Goal: Task Accomplishment & Management: Use online tool/utility

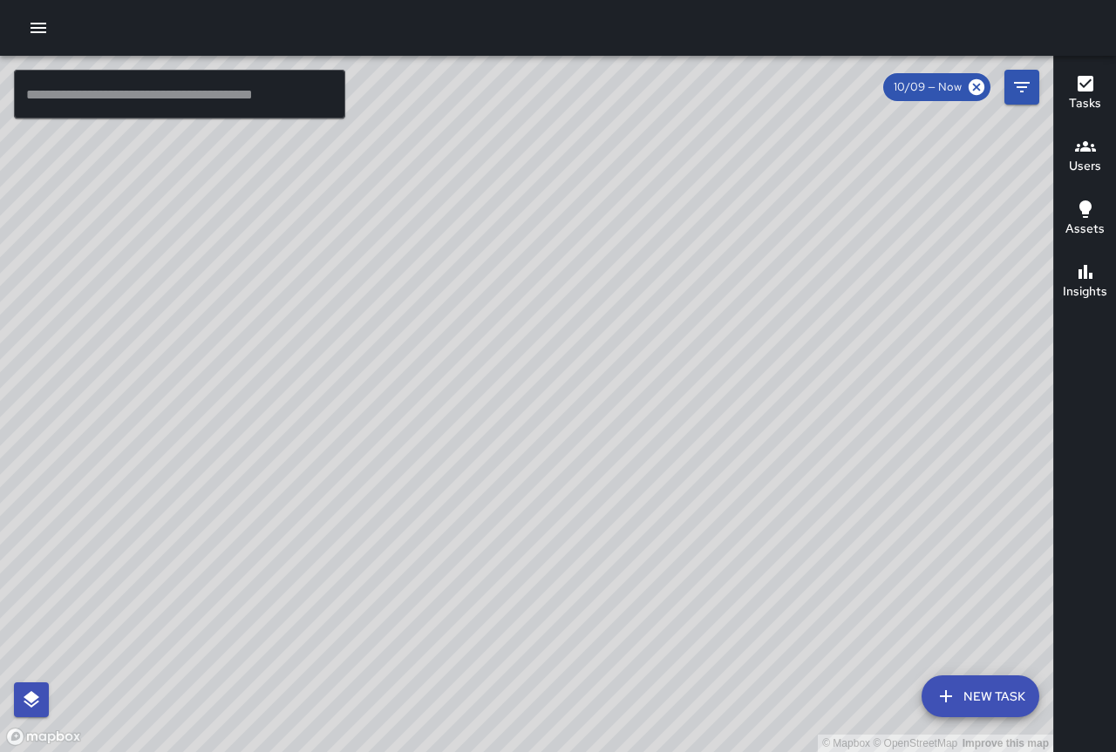
click at [45, 24] on icon "button" at bounding box center [39, 28] width 16 height 10
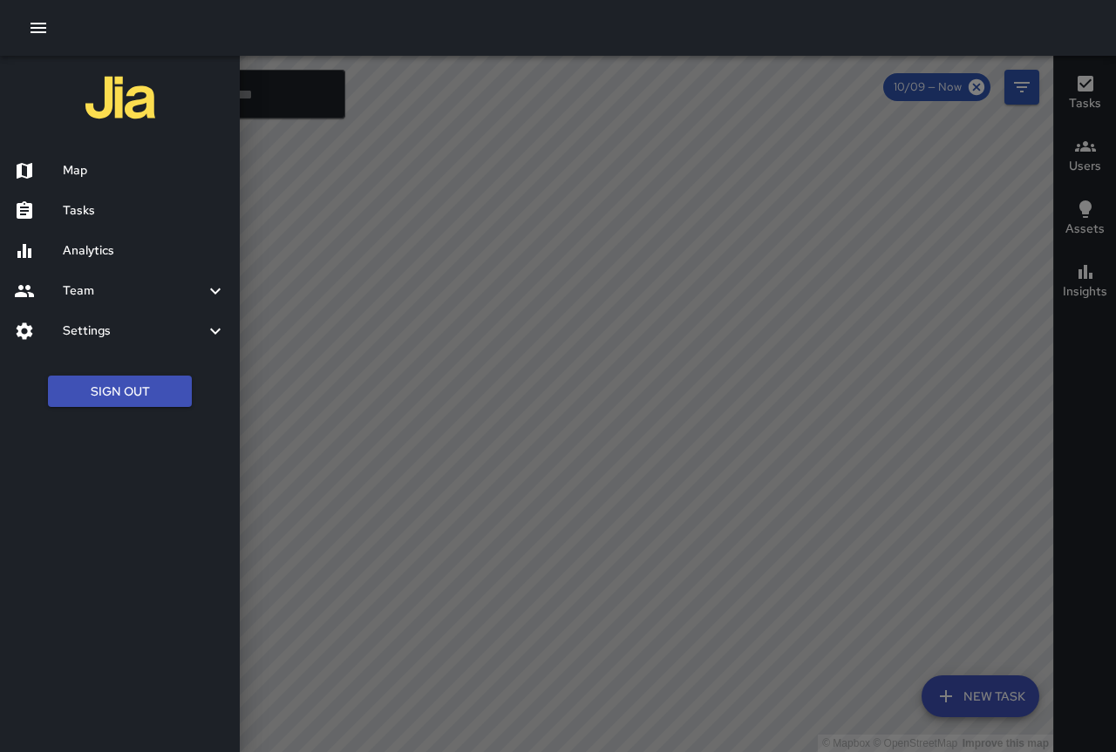
click at [130, 248] on h6 "Analytics" at bounding box center [144, 250] width 163 height 19
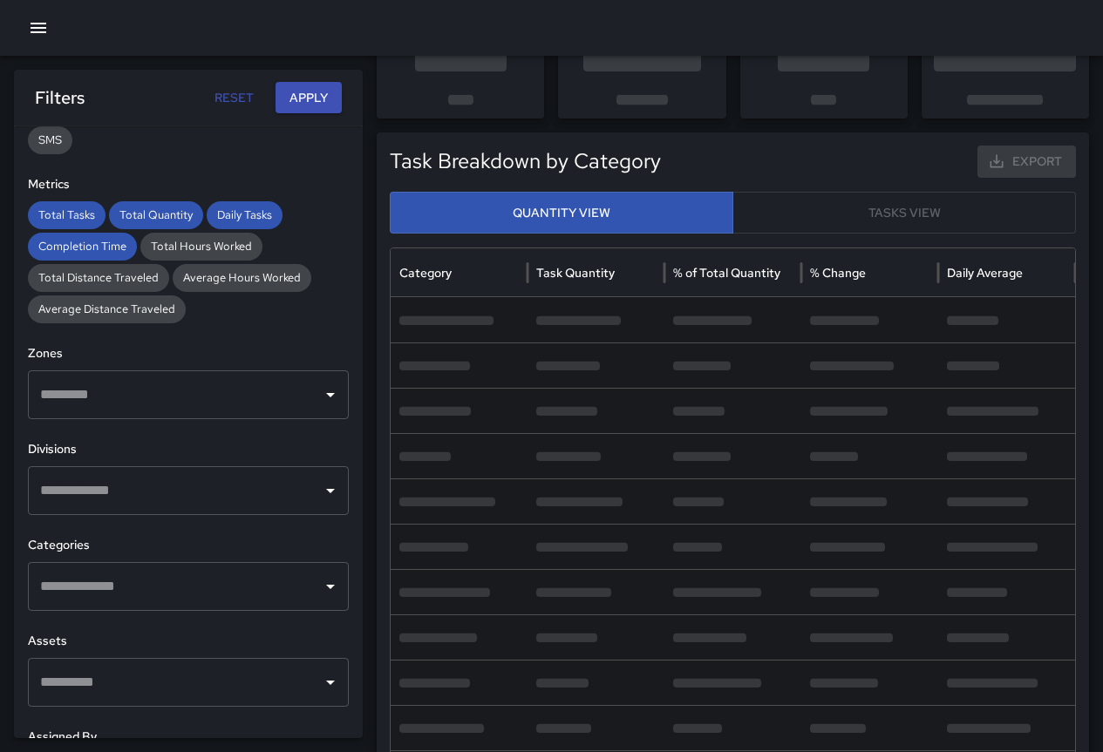
scroll to position [512, 0]
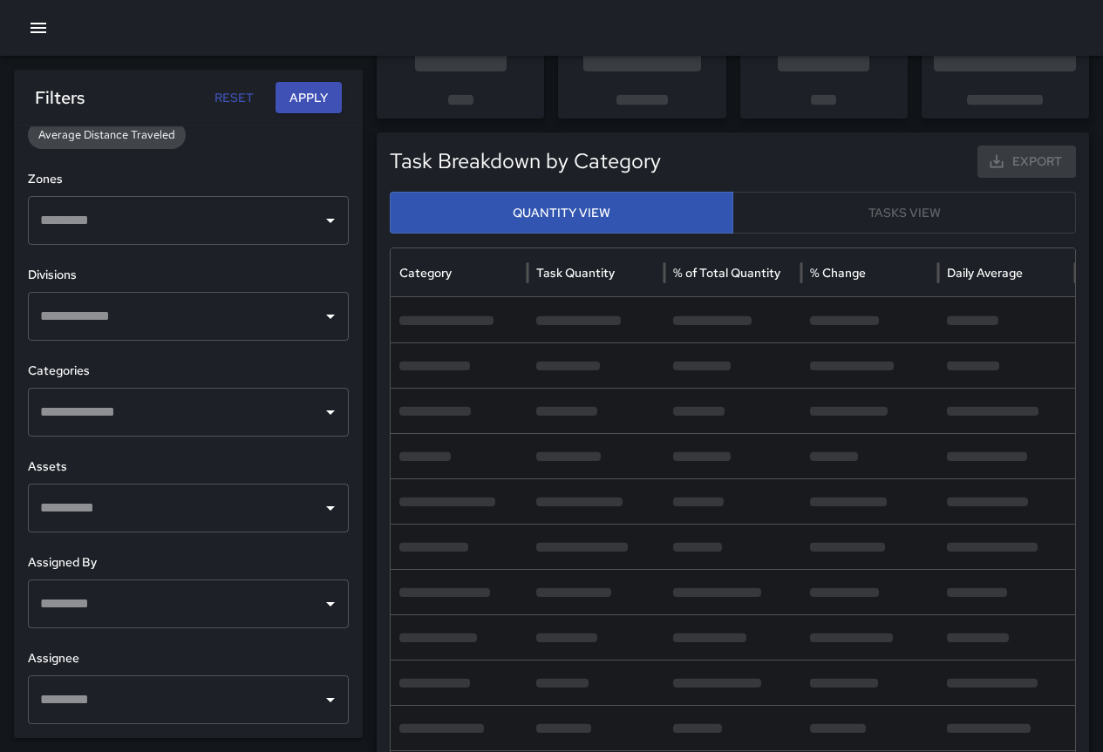
click at [324, 416] on icon "Open" at bounding box center [330, 412] width 21 height 21
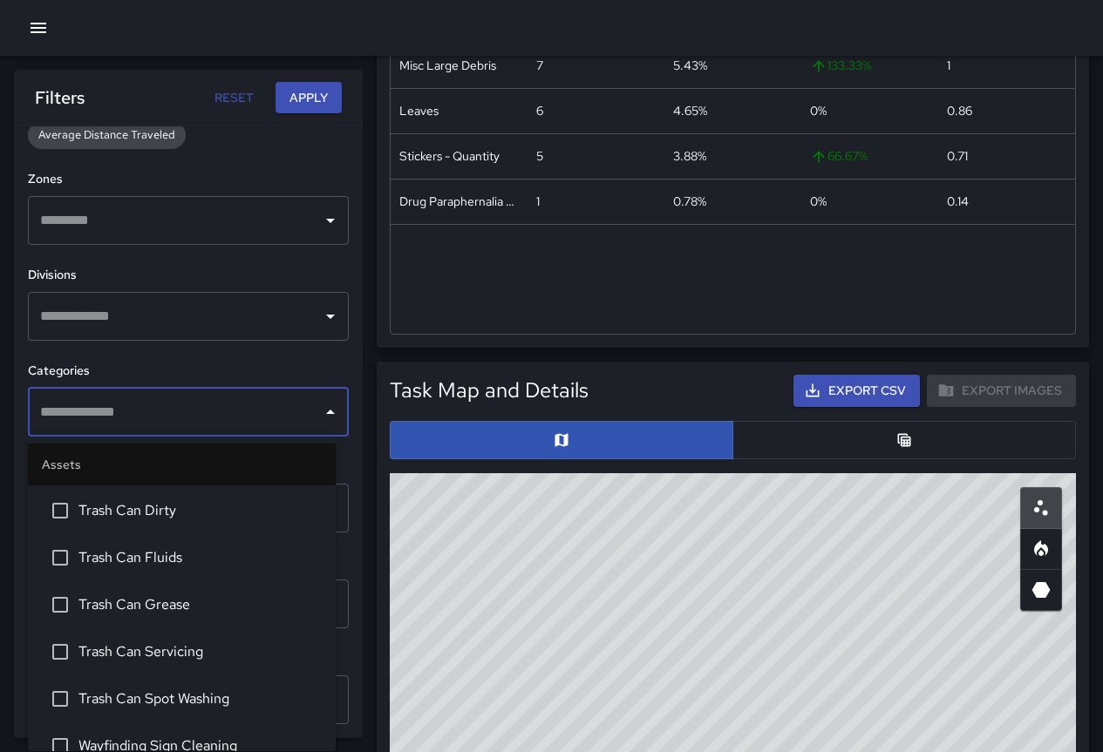
scroll to position [697, 0]
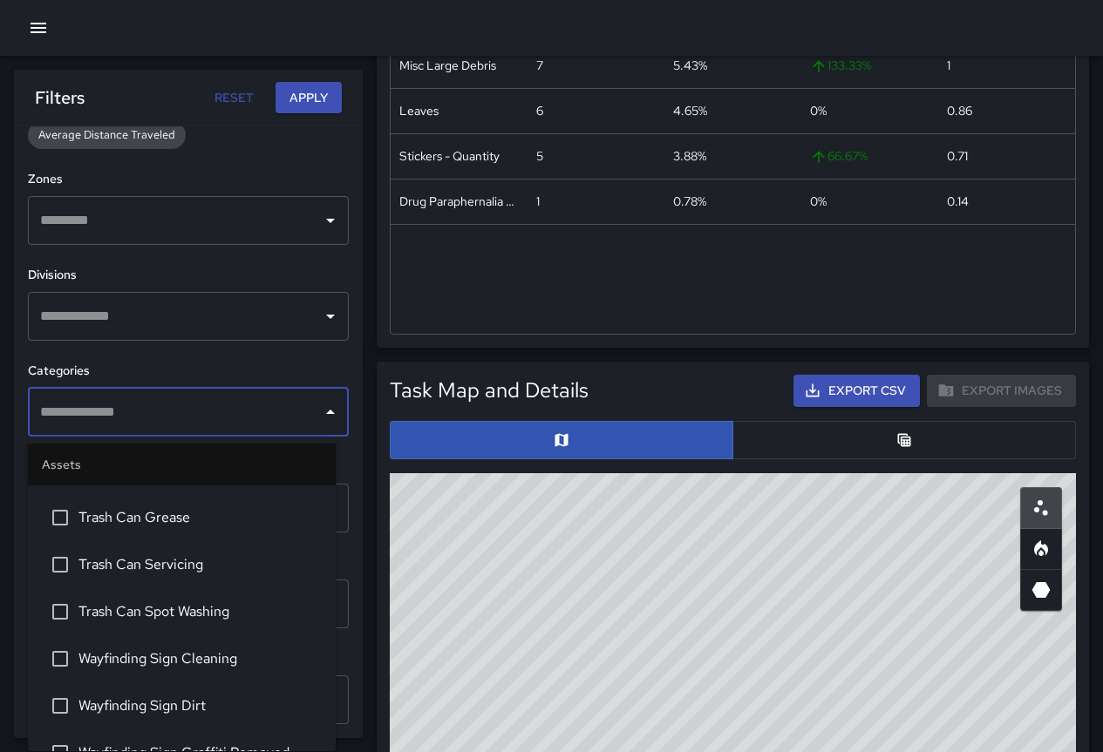
click at [326, 413] on icon "Close" at bounding box center [330, 412] width 9 height 4
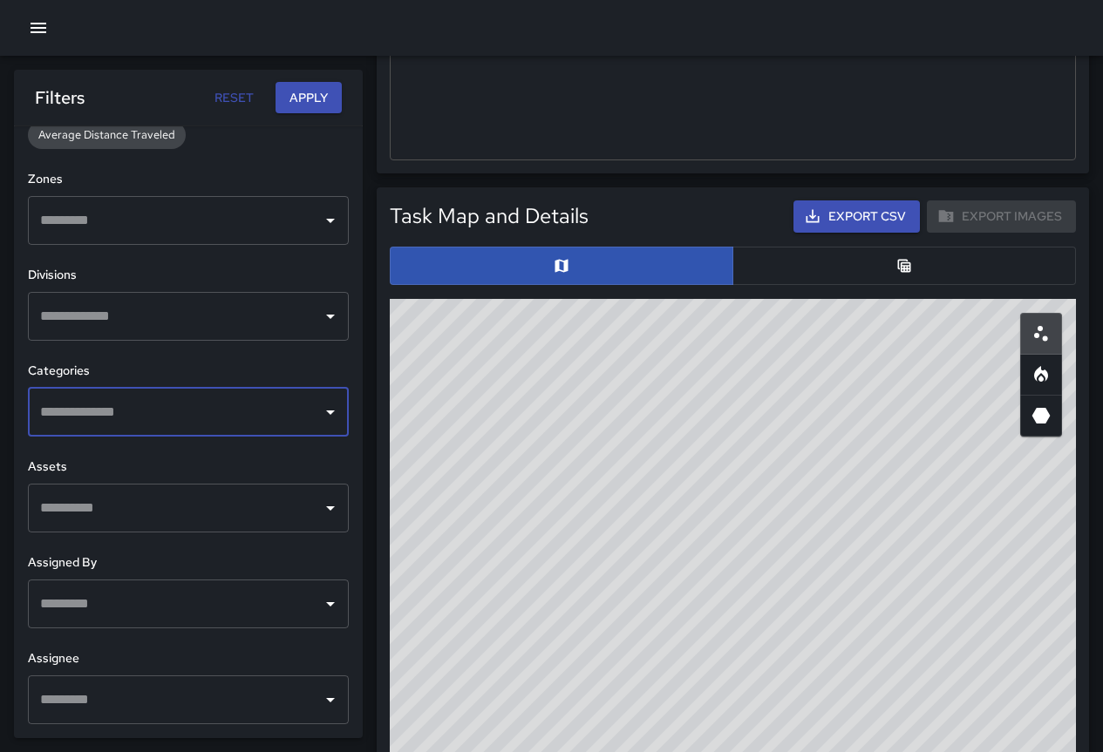
click at [320, 312] on icon "Open" at bounding box center [330, 316] width 21 height 21
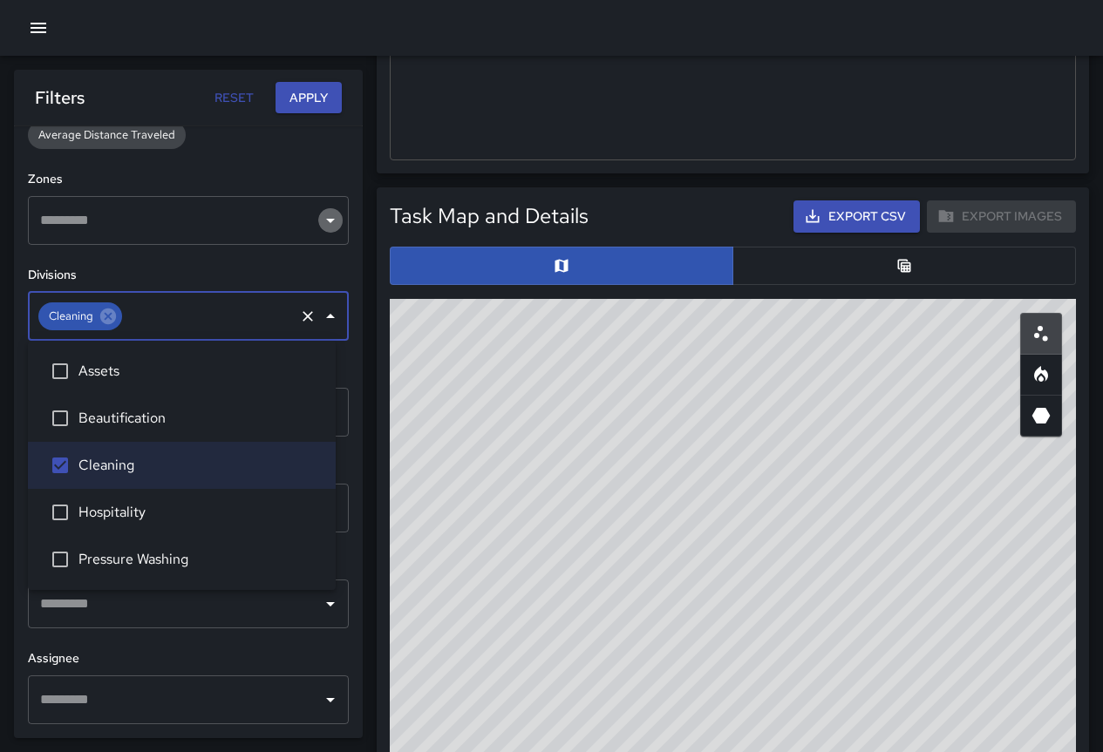
click at [320, 222] on icon "Open" at bounding box center [330, 220] width 21 height 21
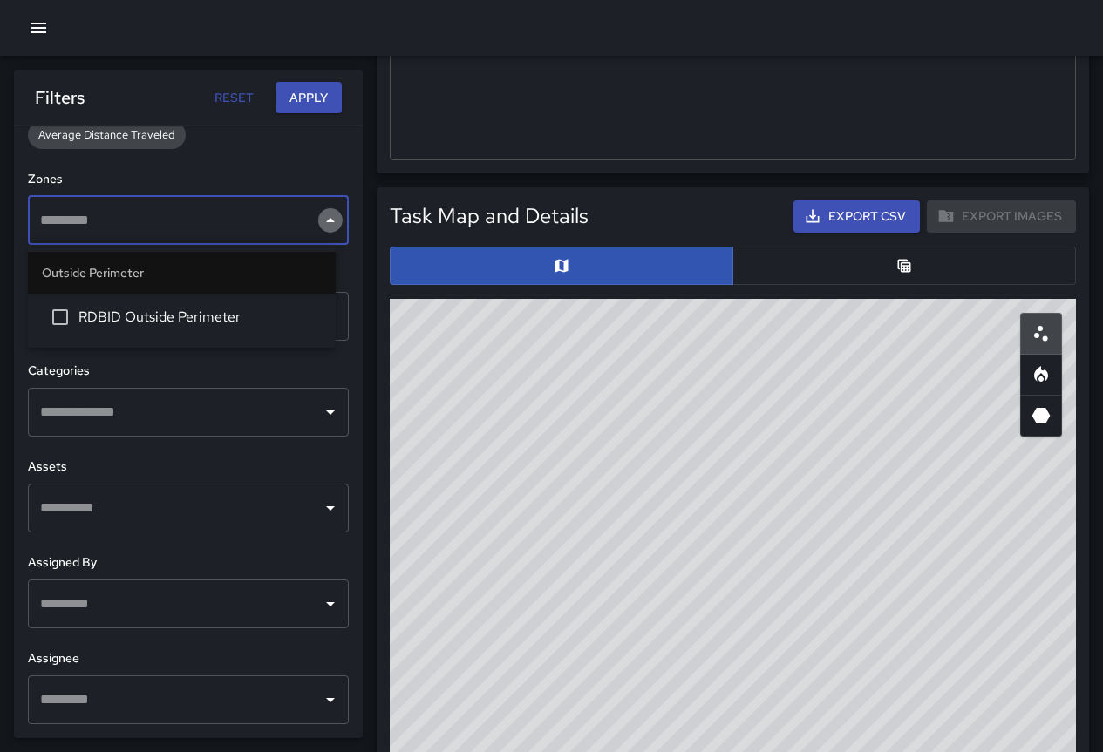
click at [320, 224] on icon "Close" at bounding box center [330, 220] width 21 height 21
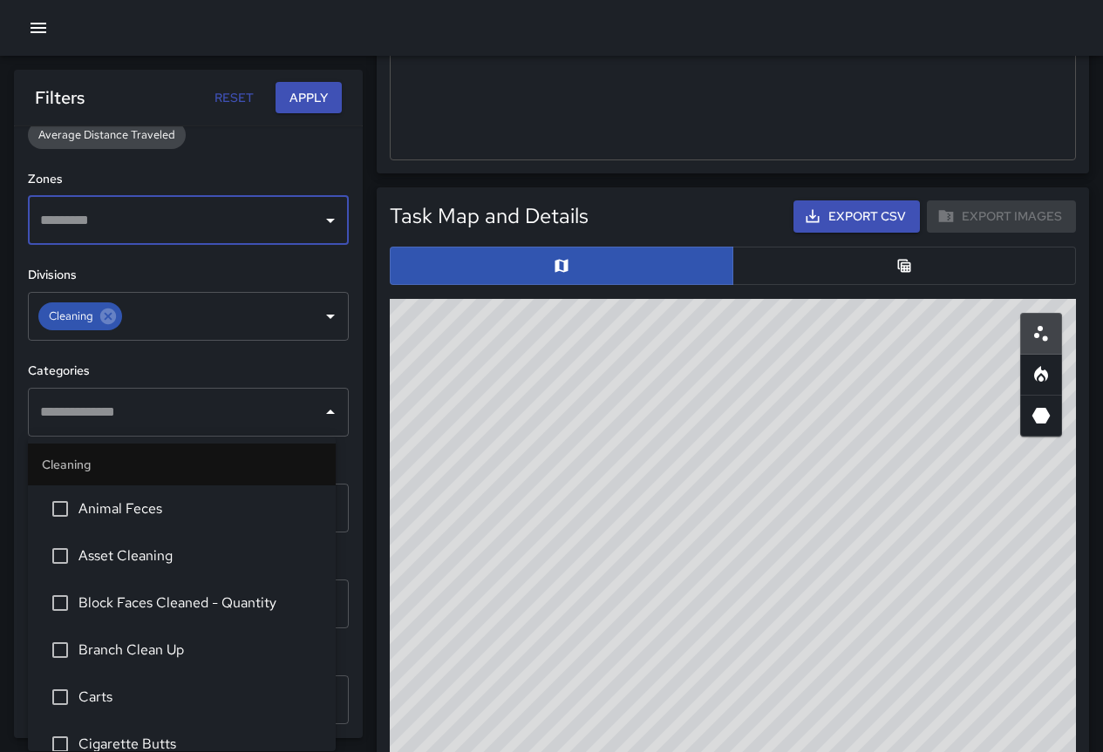
click at [311, 424] on div "​" at bounding box center [188, 412] width 321 height 49
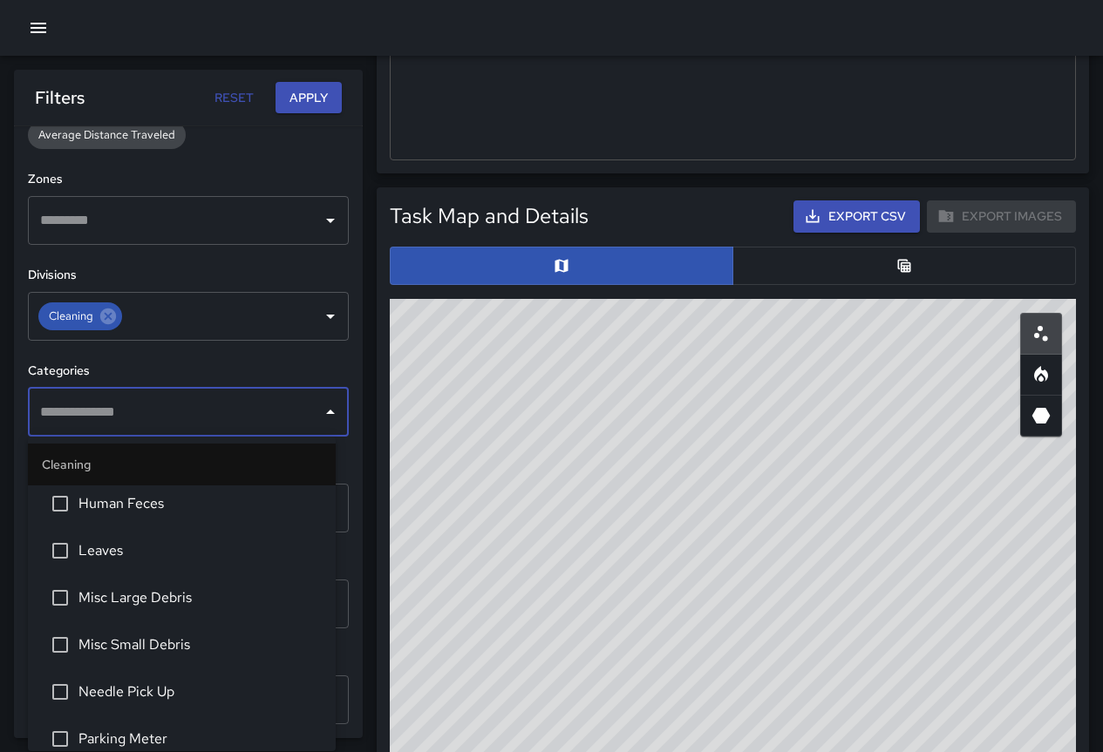
scroll to position [610, 0]
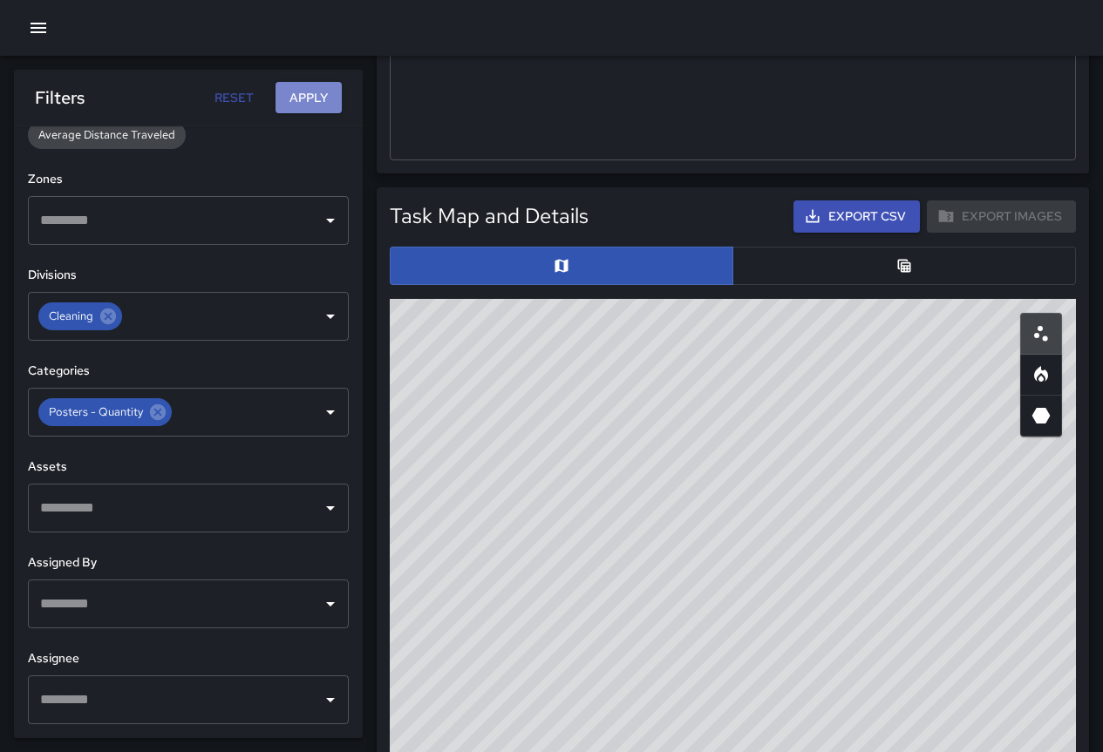
click at [297, 97] on button "Apply" at bounding box center [308, 98] width 66 height 32
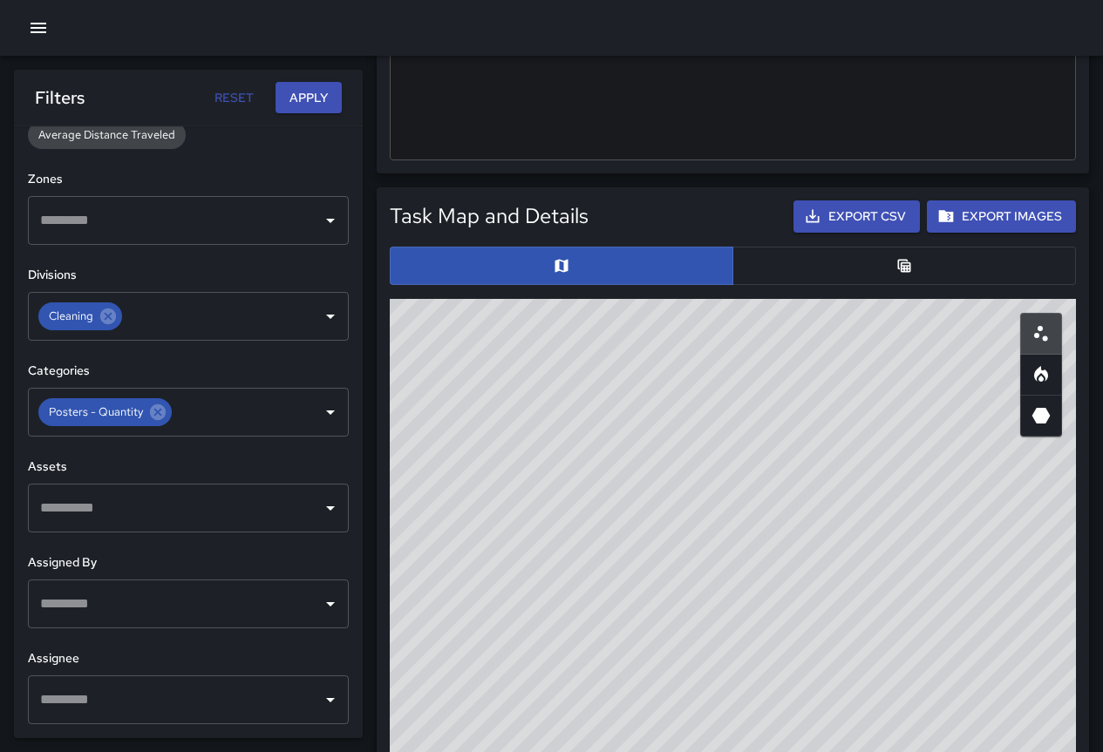
scroll to position [0, 0]
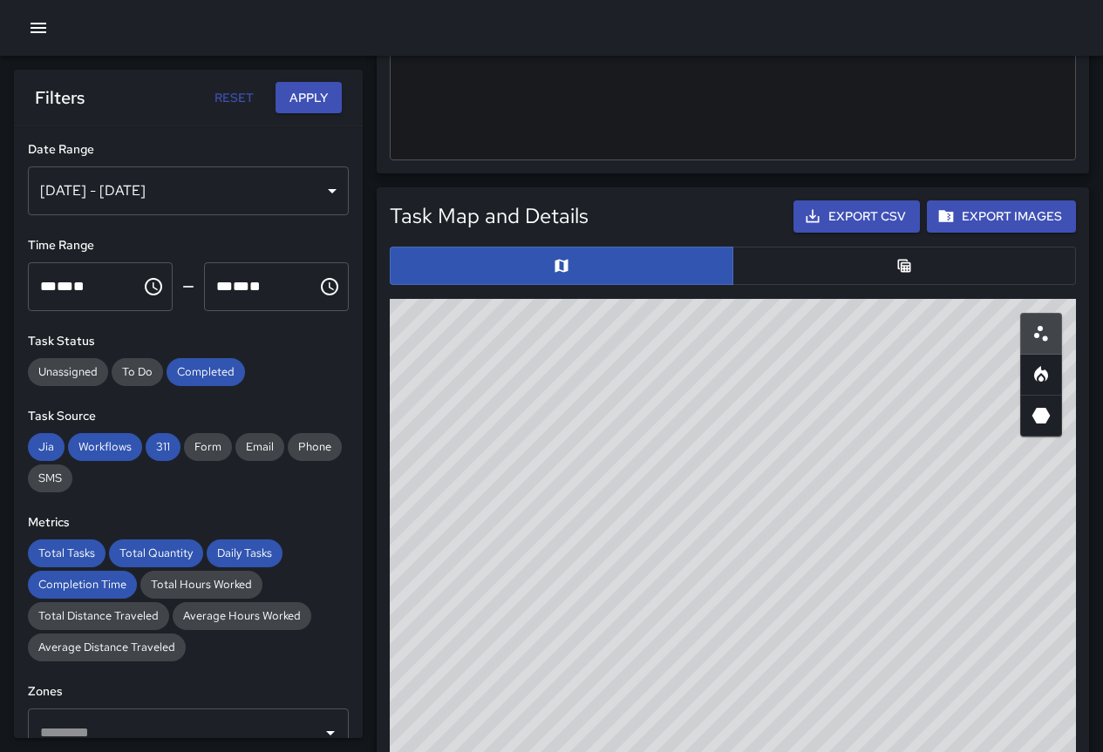
click at [313, 185] on div "[DATE] - [DATE]" at bounding box center [188, 190] width 321 height 49
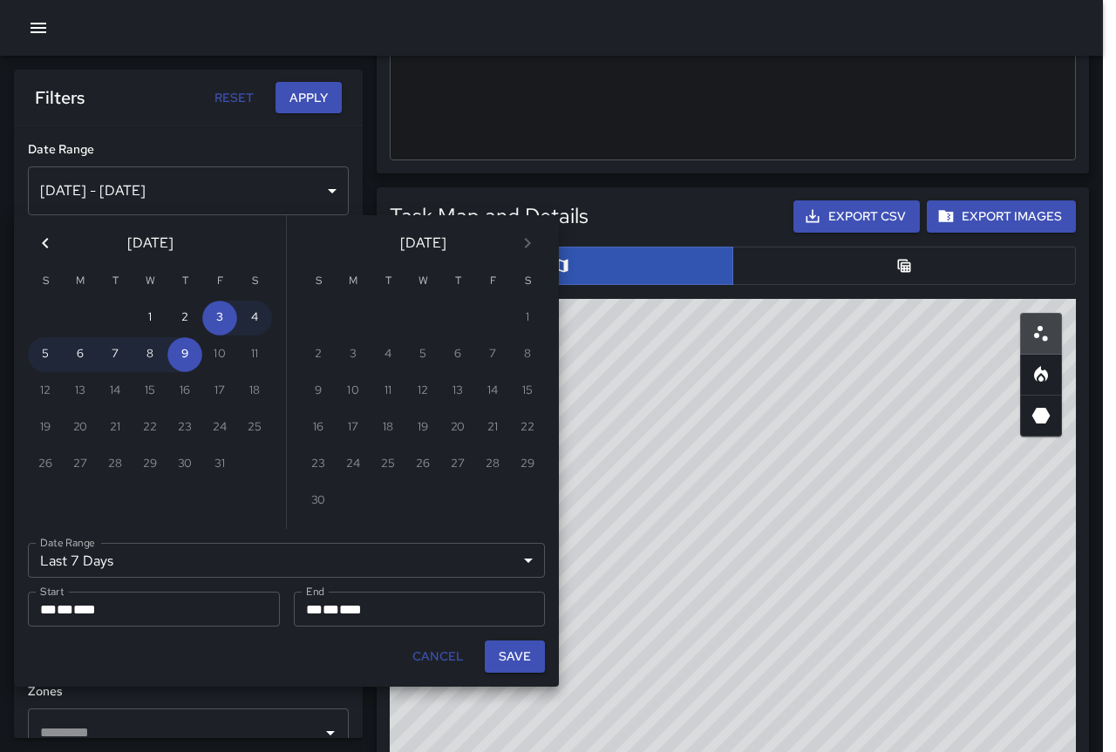
click at [43, 237] on icon "Previous month" at bounding box center [45, 243] width 21 height 21
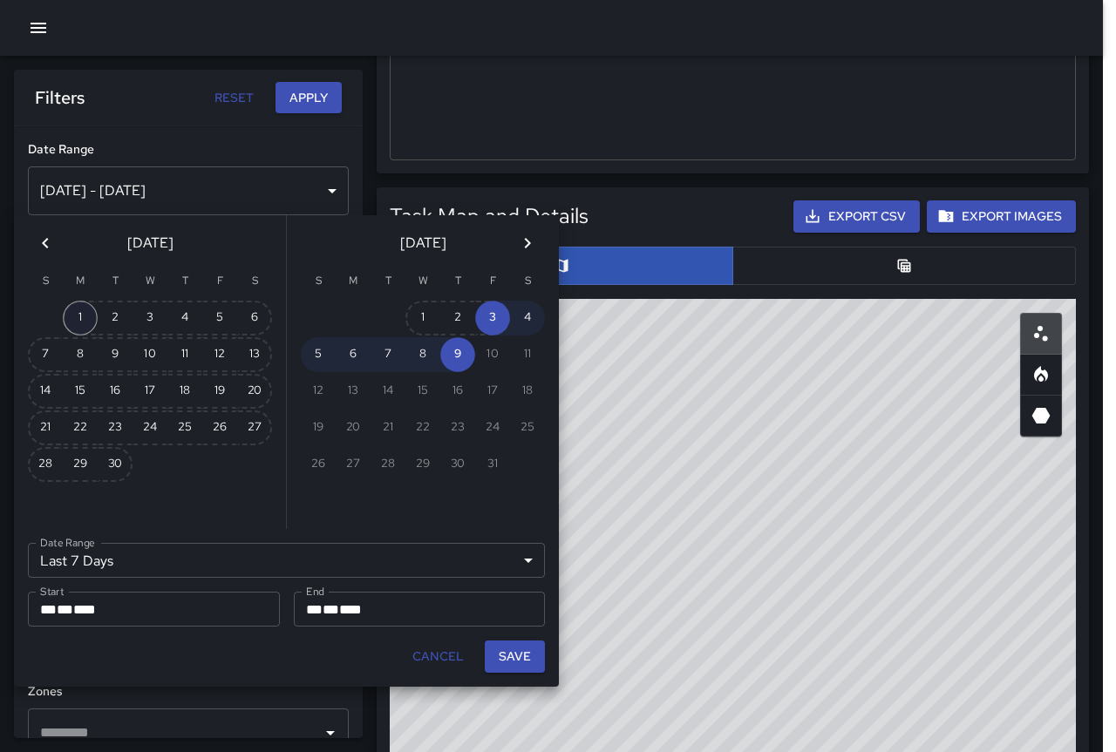
click at [85, 316] on button "1" at bounding box center [80, 318] width 35 height 35
type input "******"
type input "**********"
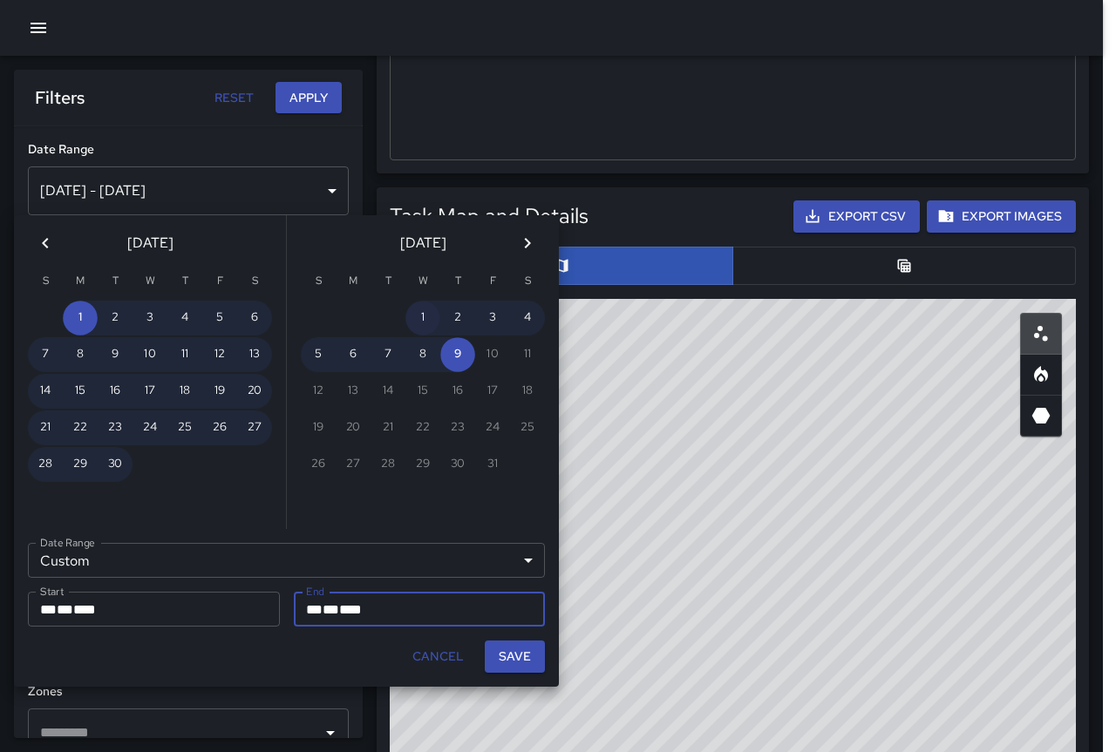
click at [422, 314] on button "1" at bounding box center [422, 318] width 35 height 35
type input "**********"
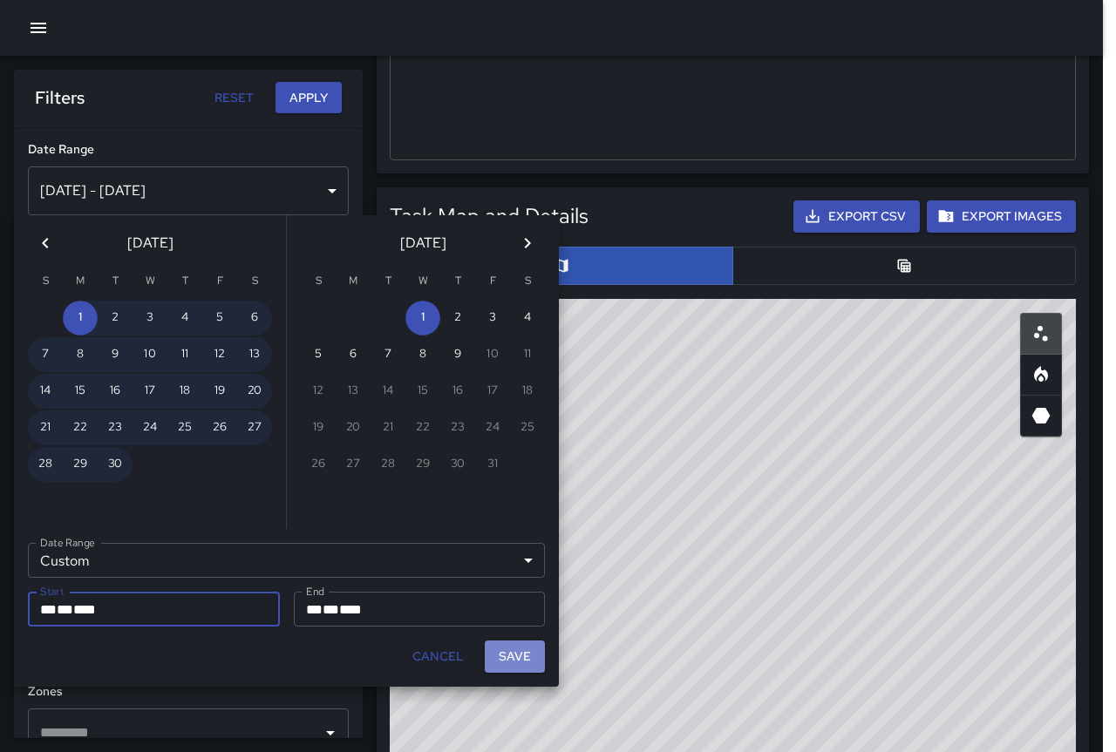
click at [526, 654] on button "Save" at bounding box center [515, 657] width 60 height 32
type input "**********"
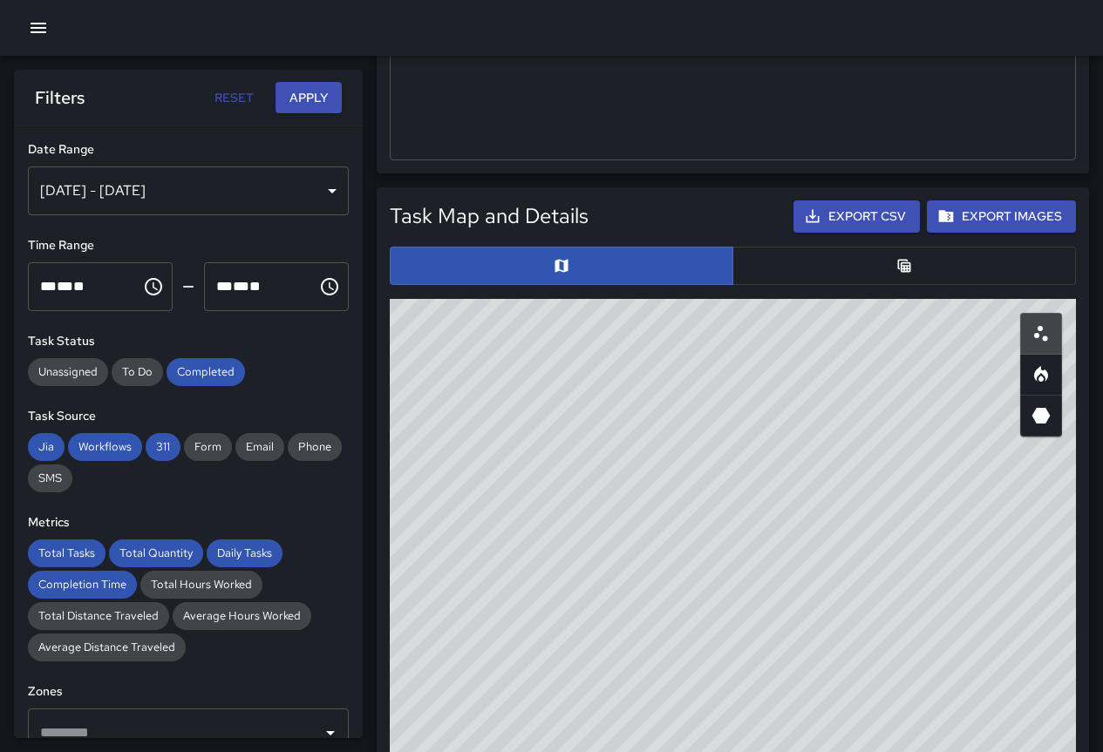
click at [319, 104] on button "Apply" at bounding box center [308, 98] width 66 height 32
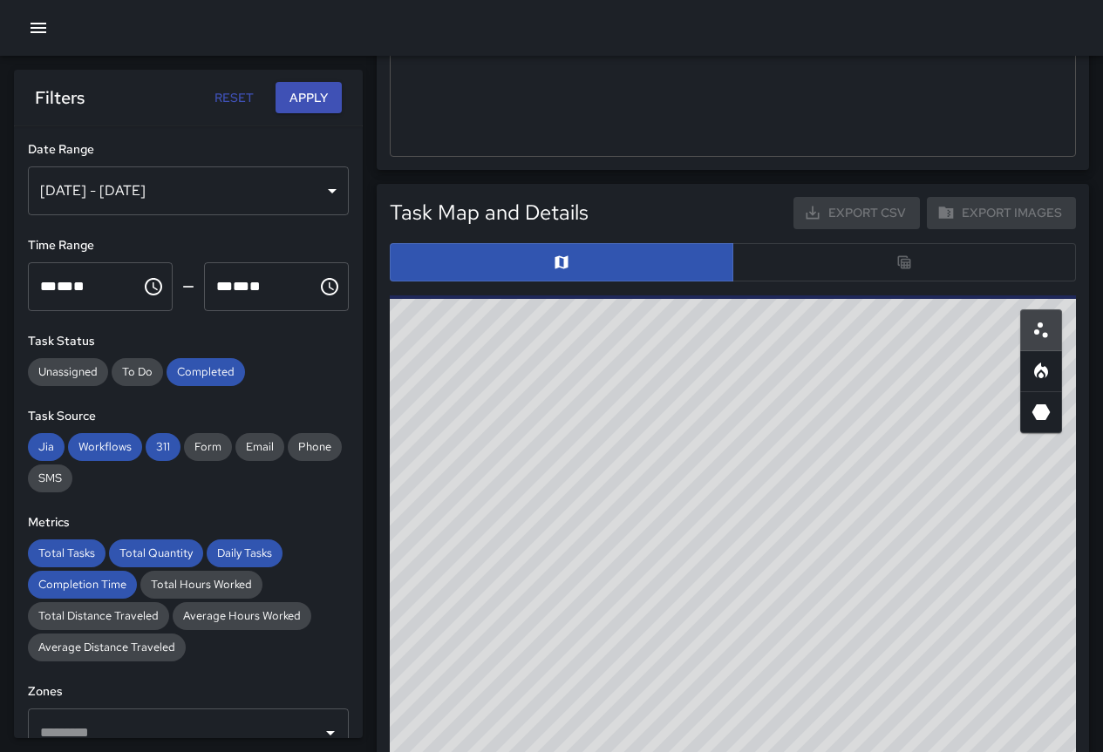
scroll to position [697, 0]
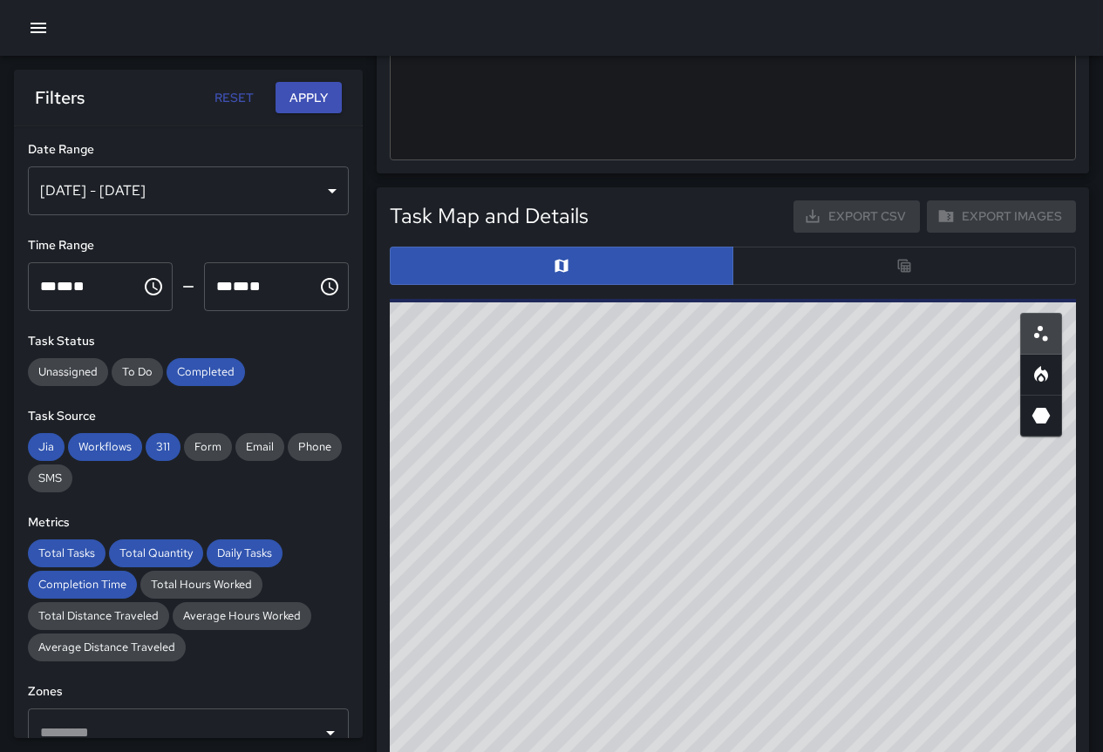
click at [299, 94] on button "Apply" at bounding box center [308, 98] width 66 height 32
click at [678, 216] on div "Task Map and Details Export CSV Export Images" at bounding box center [733, 216] width 686 height 32
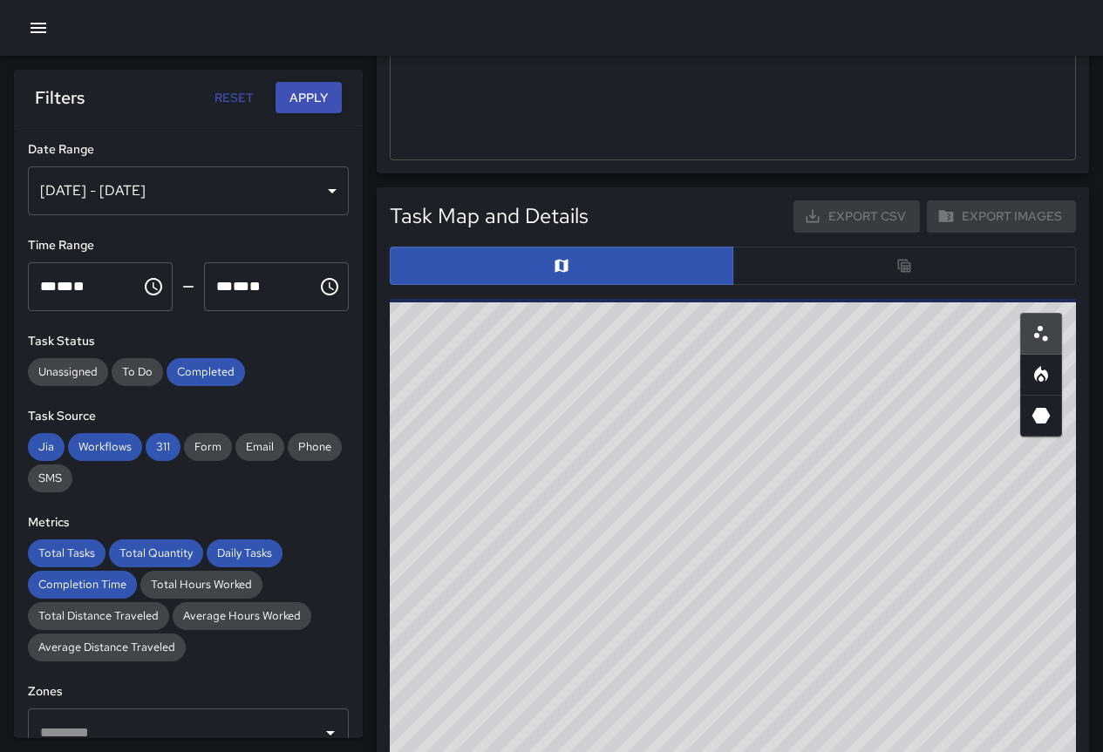
click at [1048, 404] on button "button" at bounding box center [1041, 416] width 42 height 42
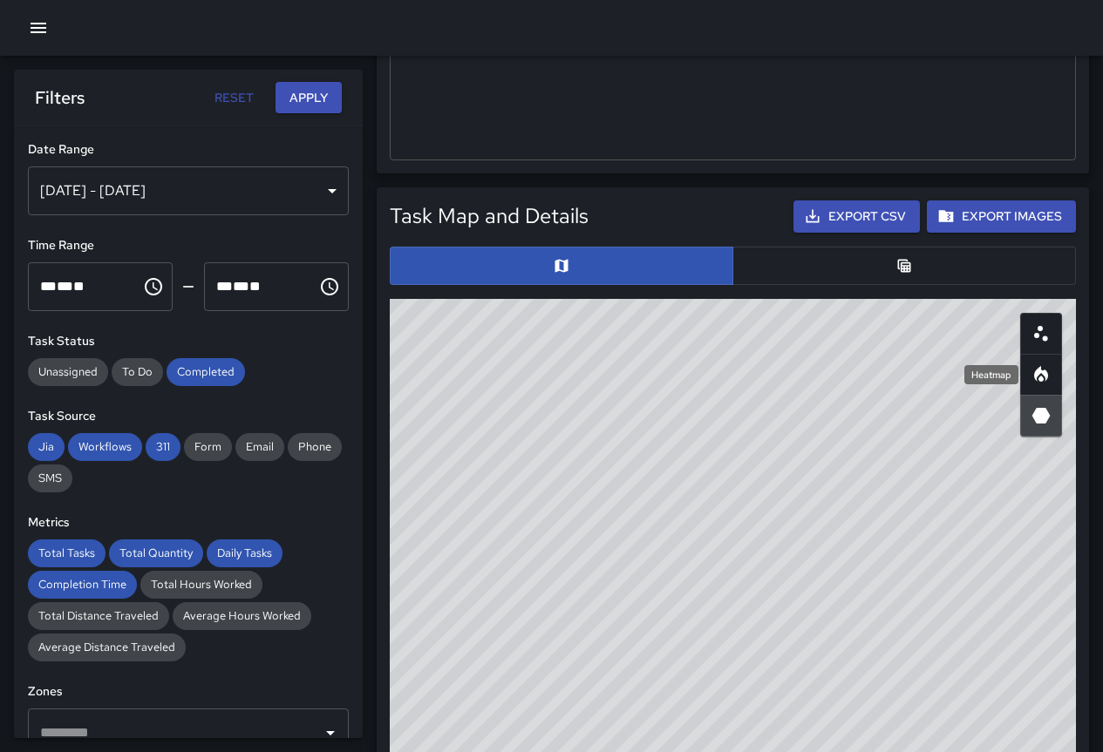
click at [1037, 368] on icon "Heatmap" at bounding box center [1040, 374] width 21 height 21
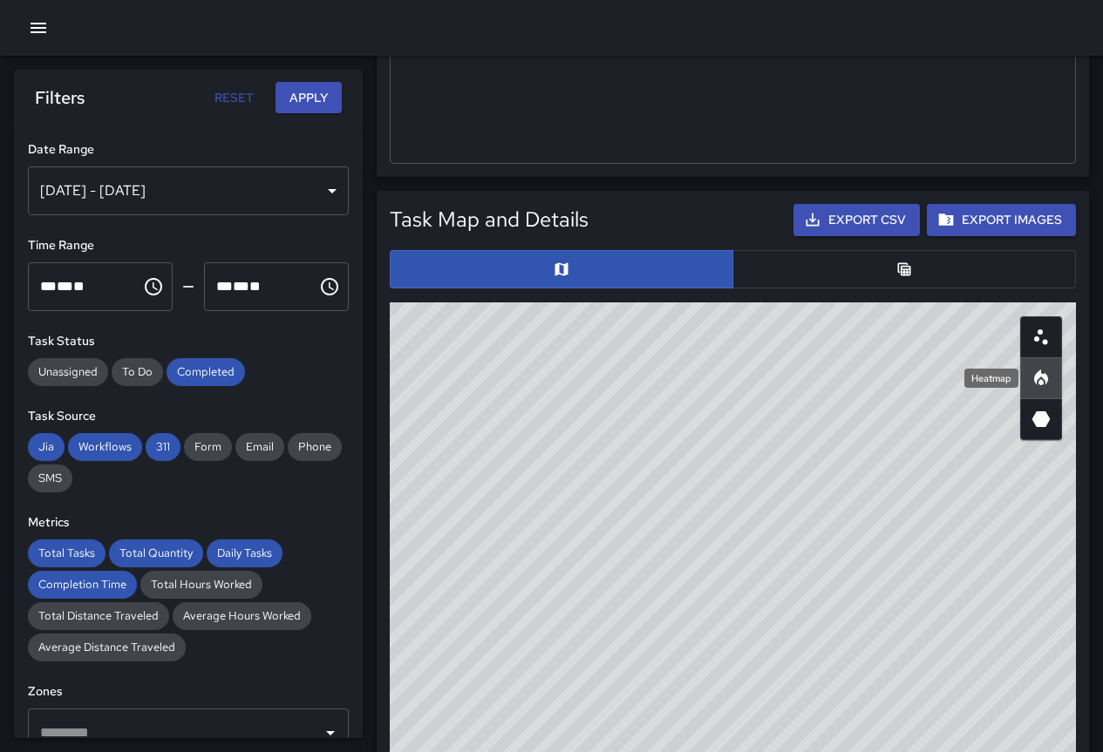
scroll to position [701, 0]
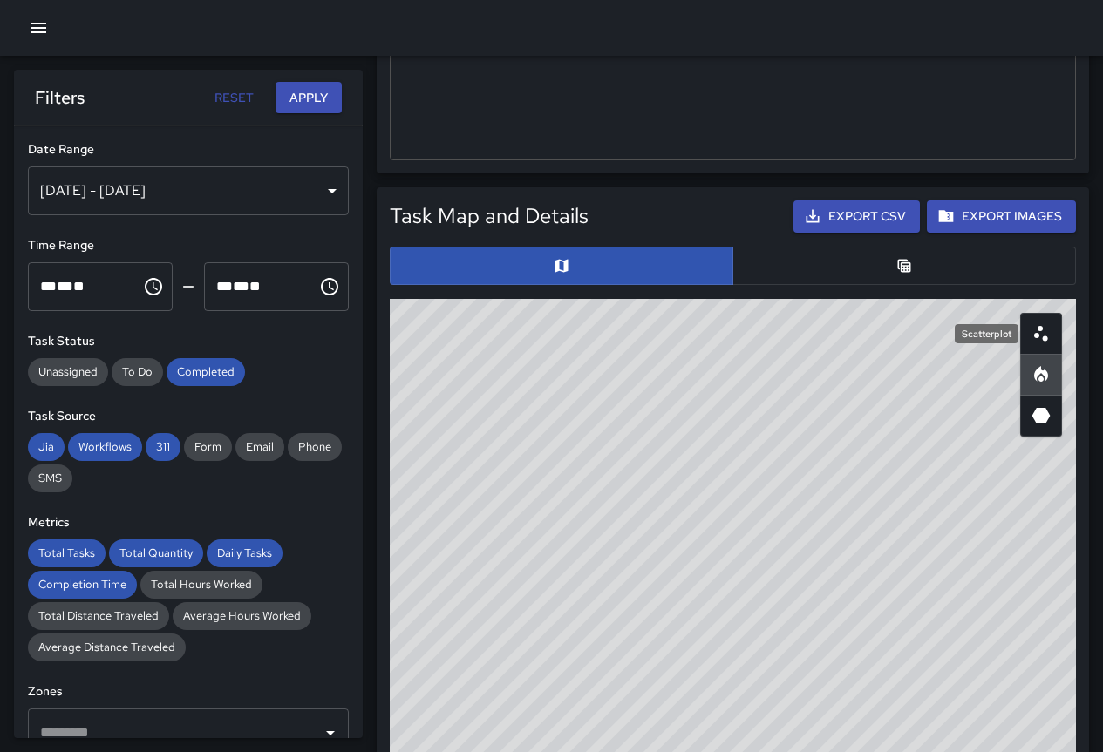
click at [1035, 331] on icon "Scatterplot" at bounding box center [1040, 333] width 21 height 21
click at [905, 271] on icon "Table" at bounding box center [904, 265] width 13 height 13
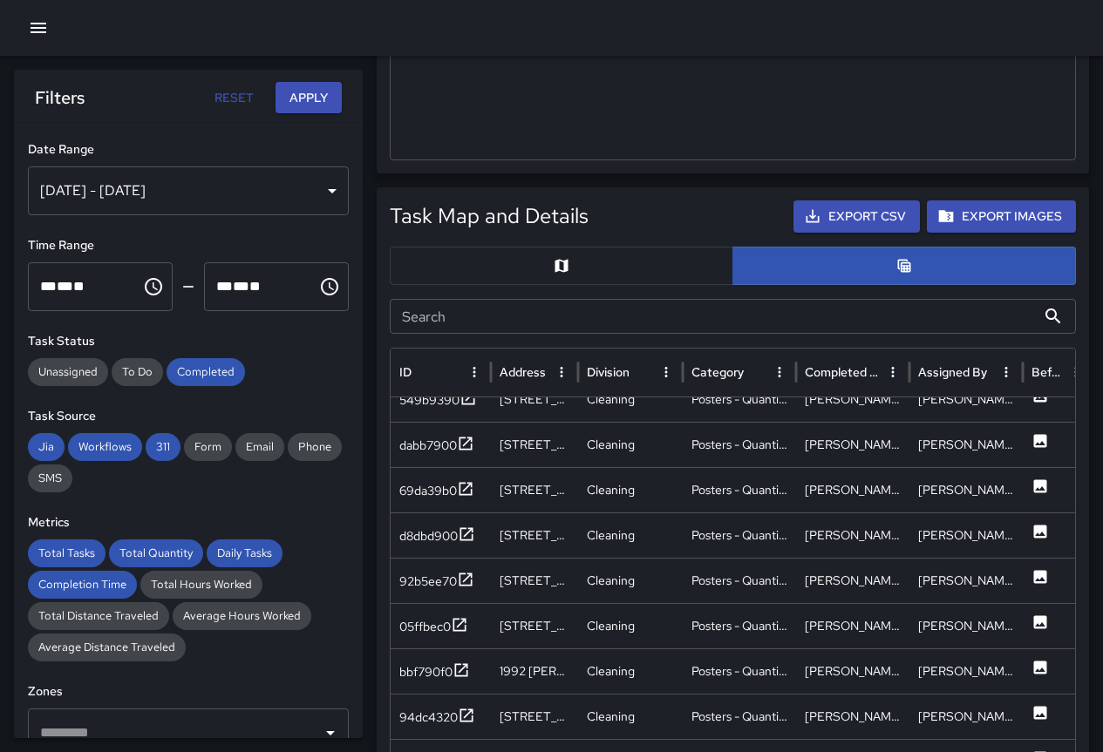
scroll to position [0, 0]
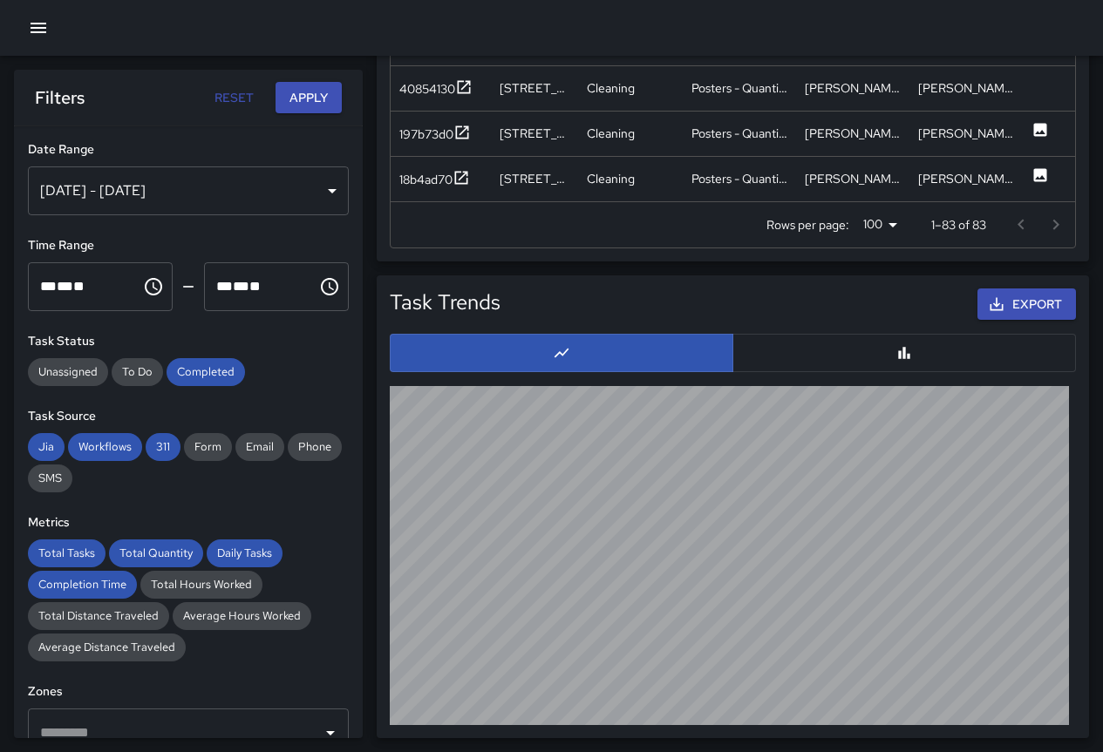
click at [964, 361] on button "button" at bounding box center [903, 353] width 343 height 38
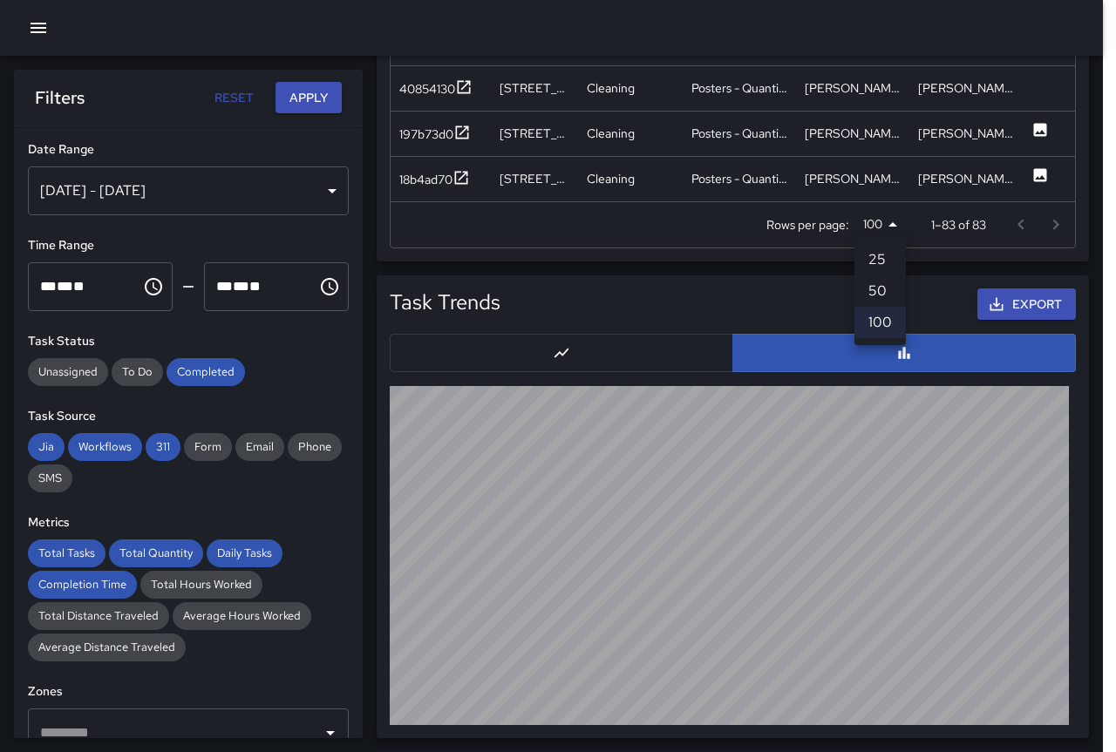
click at [895, 227] on div at bounding box center [558, 376] width 1116 height 752
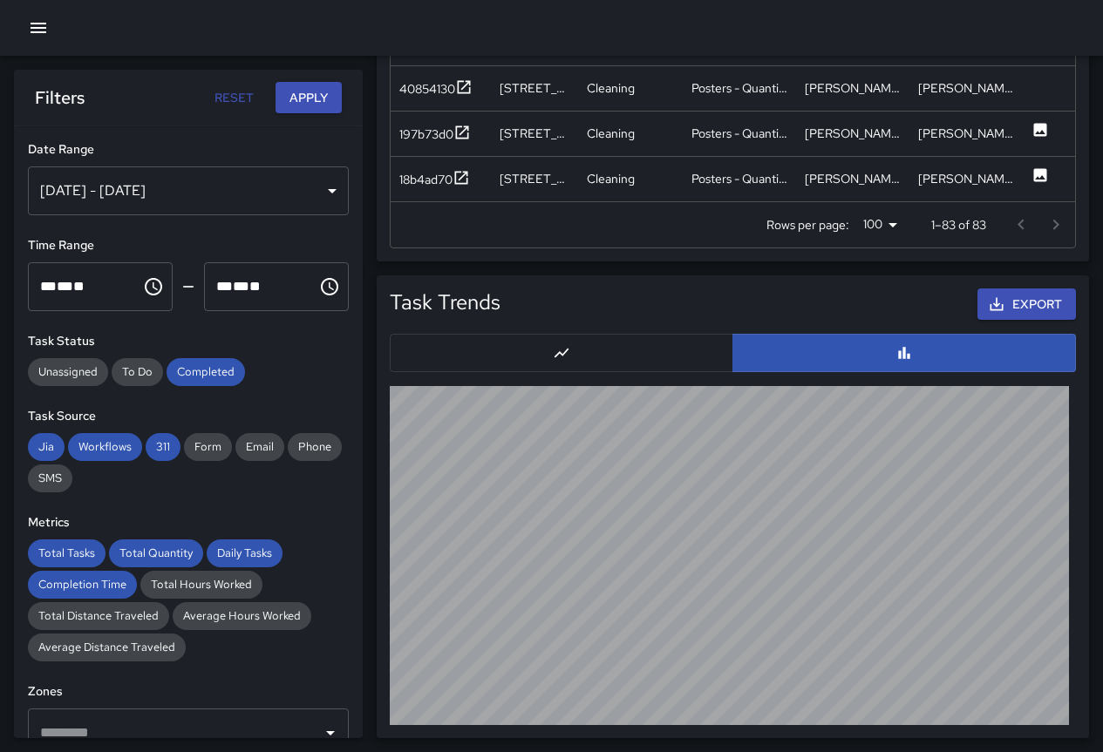
click at [1036, 303] on button "Export" at bounding box center [1026, 304] width 98 height 32
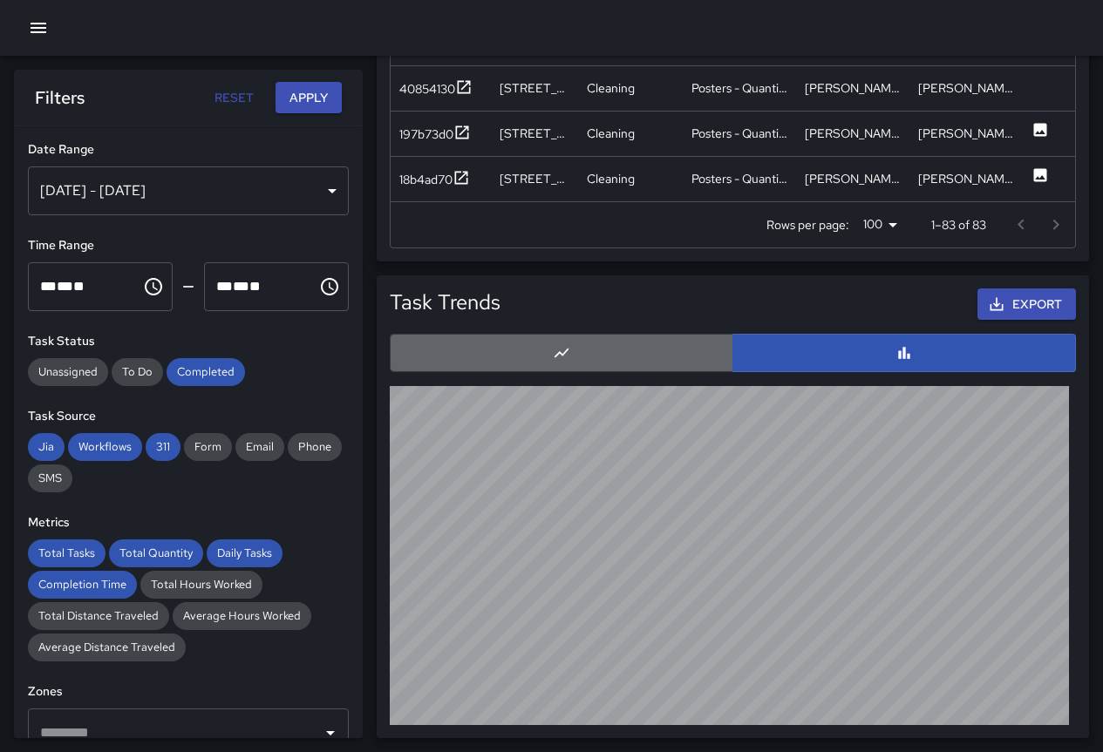
click at [594, 340] on button "button" at bounding box center [561, 353] width 343 height 38
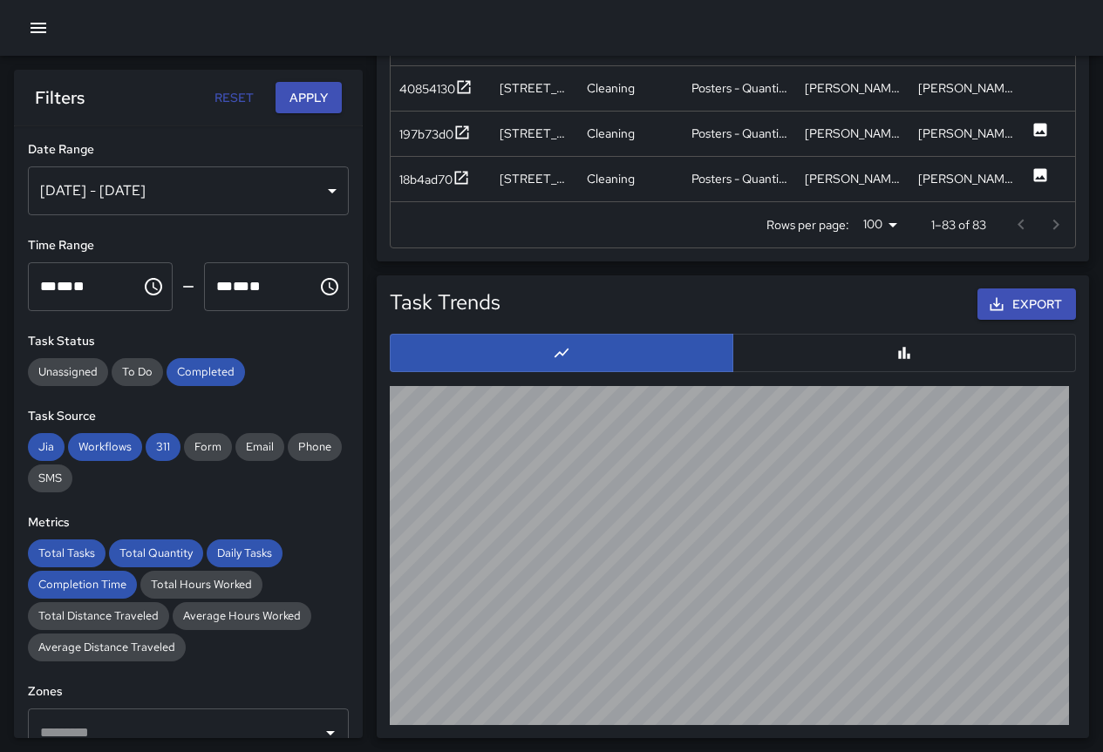
click at [1050, 298] on button "Export" at bounding box center [1026, 304] width 98 height 32
click at [977, 288] on button "Export" at bounding box center [1026, 304] width 98 height 32
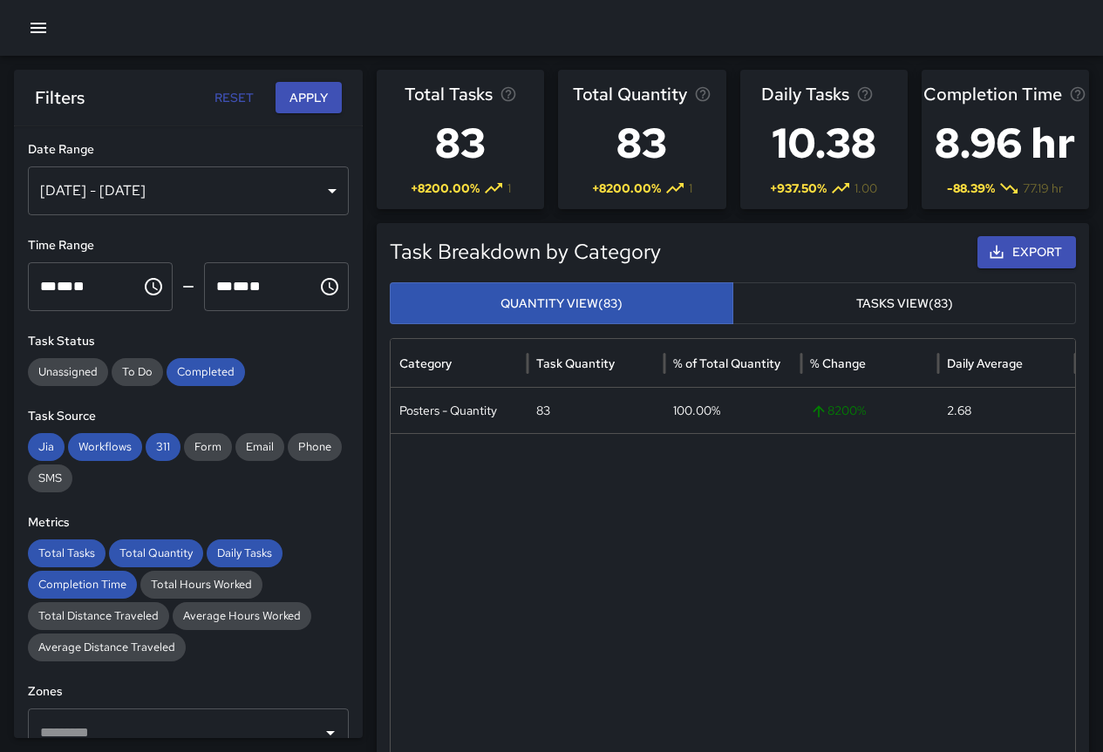
click at [447, 78] on div "Total Tasks 83 + 8200.00 % 1" at bounding box center [460, 139] width 167 height 139
click at [990, 33] on div at bounding box center [551, 28] width 1103 height 56
